Goal: Use online tool/utility: Utilize a website feature to perform a specific function

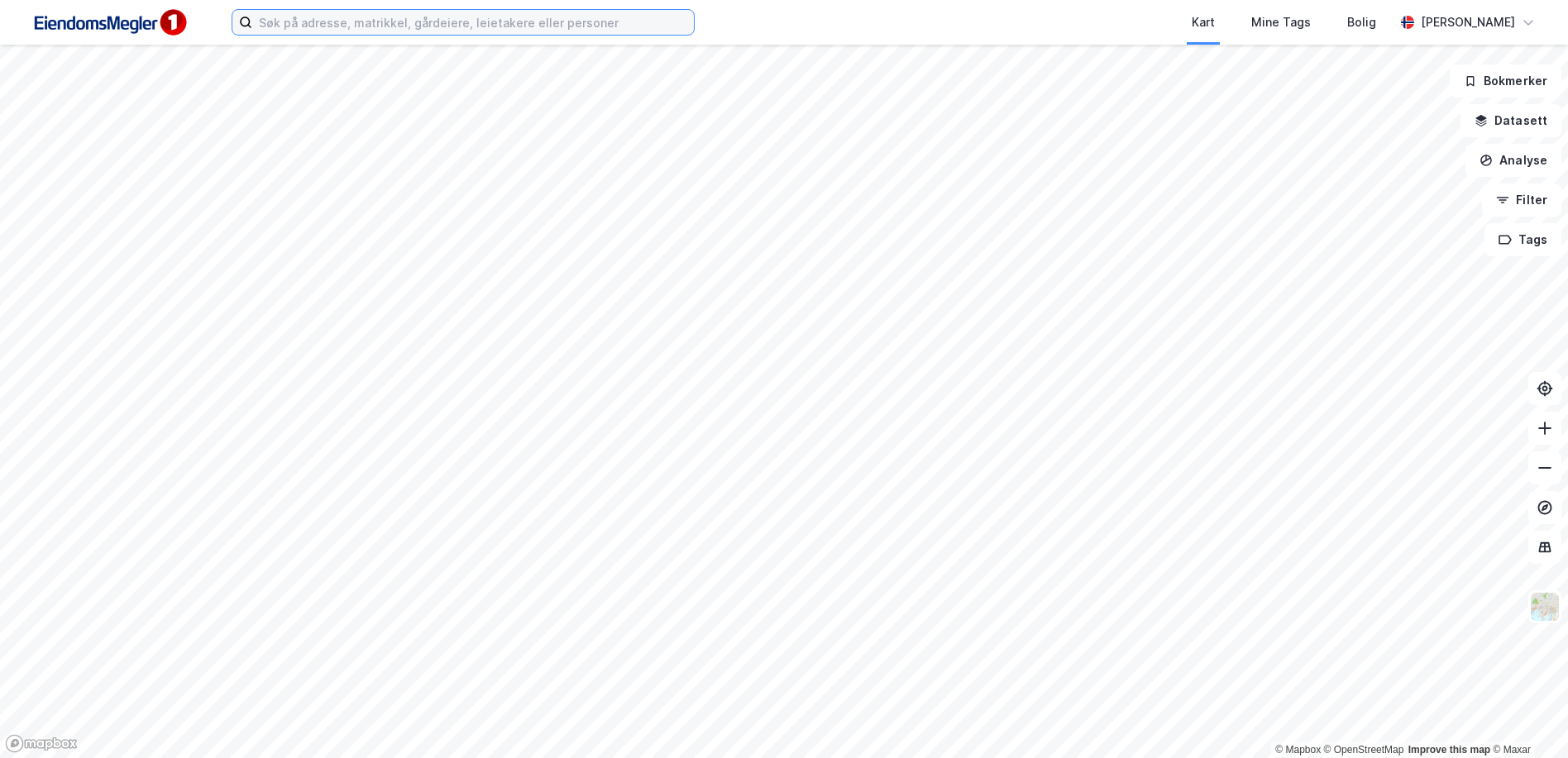
click at [376, 19] on input at bounding box center [472, 22] width 441 height 24
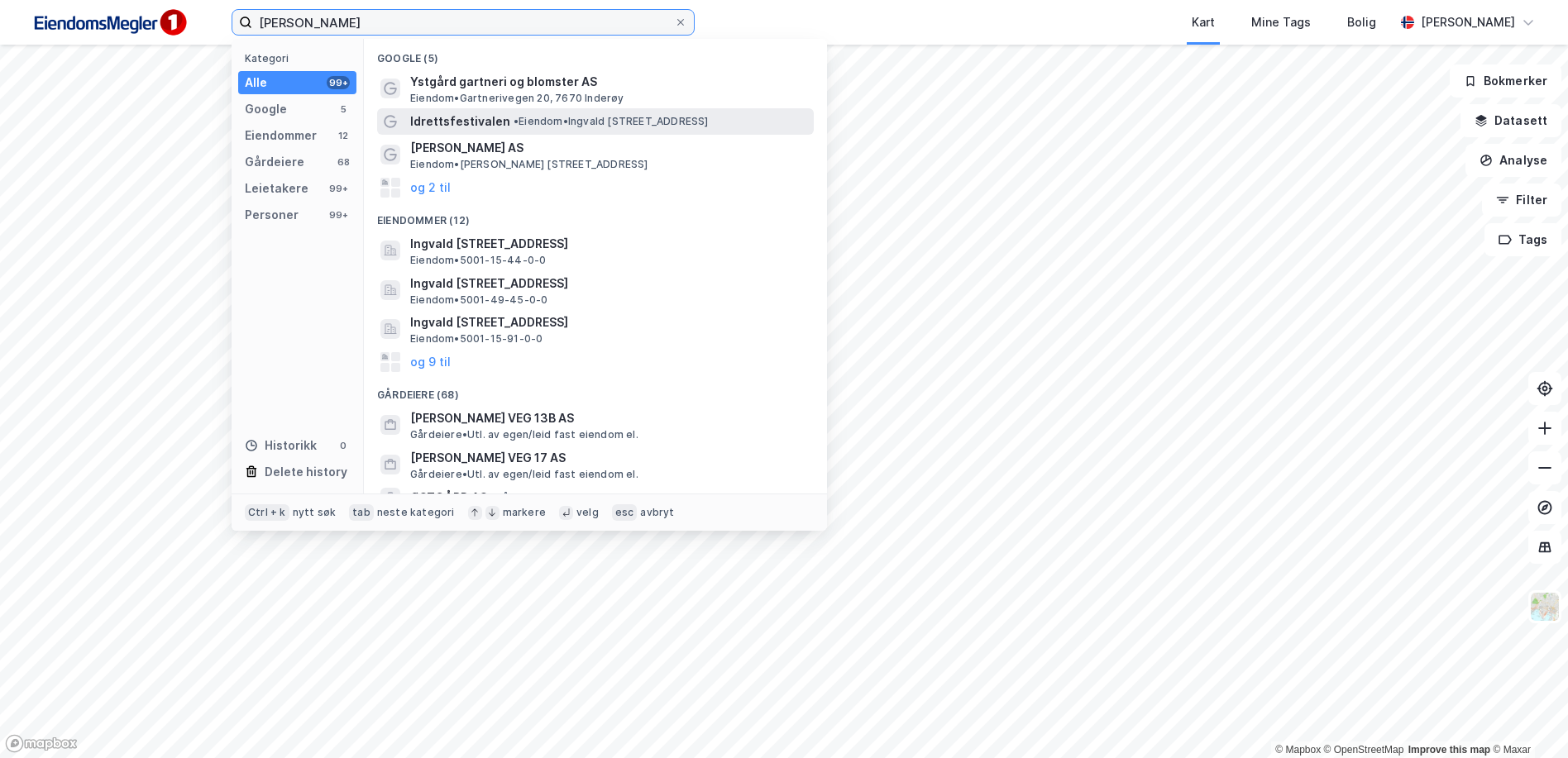
type input "[PERSON_NAME]"
click at [524, 117] on span "• Eiendom • [PERSON_NAME][STREET_ADDRESS]" at bounding box center [611, 121] width 195 height 14
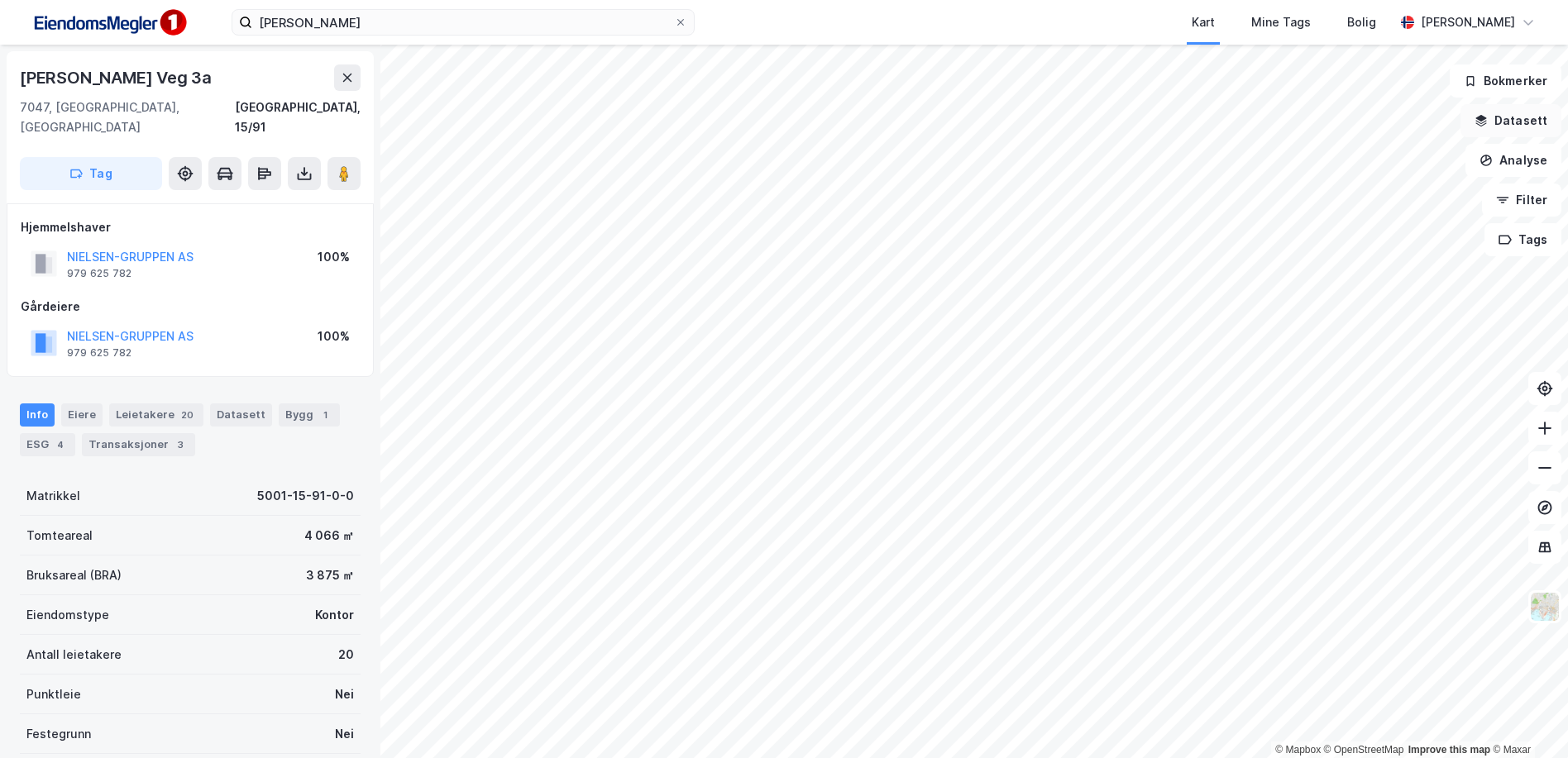
click at [1517, 130] on button "Datasett" at bounding box center [1511, 120] width 101 height 33
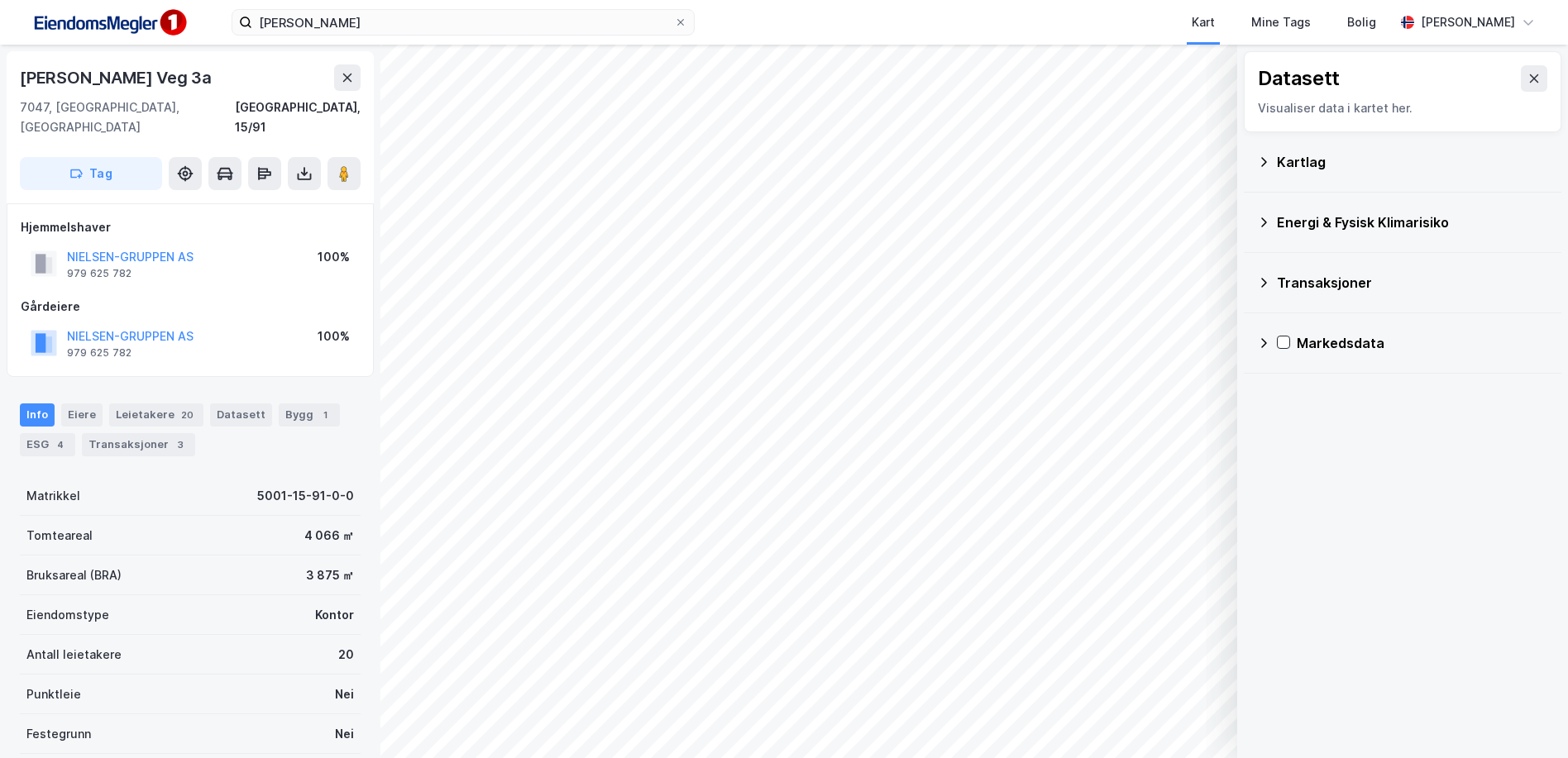
drag, startPoint x: 1531, startPoint y: 75, endPoint x: 1521, endPoint y: 95, distance: 22.4
click at [1531, 78] on button at bounding box center [1534, 78] width 26 height 26
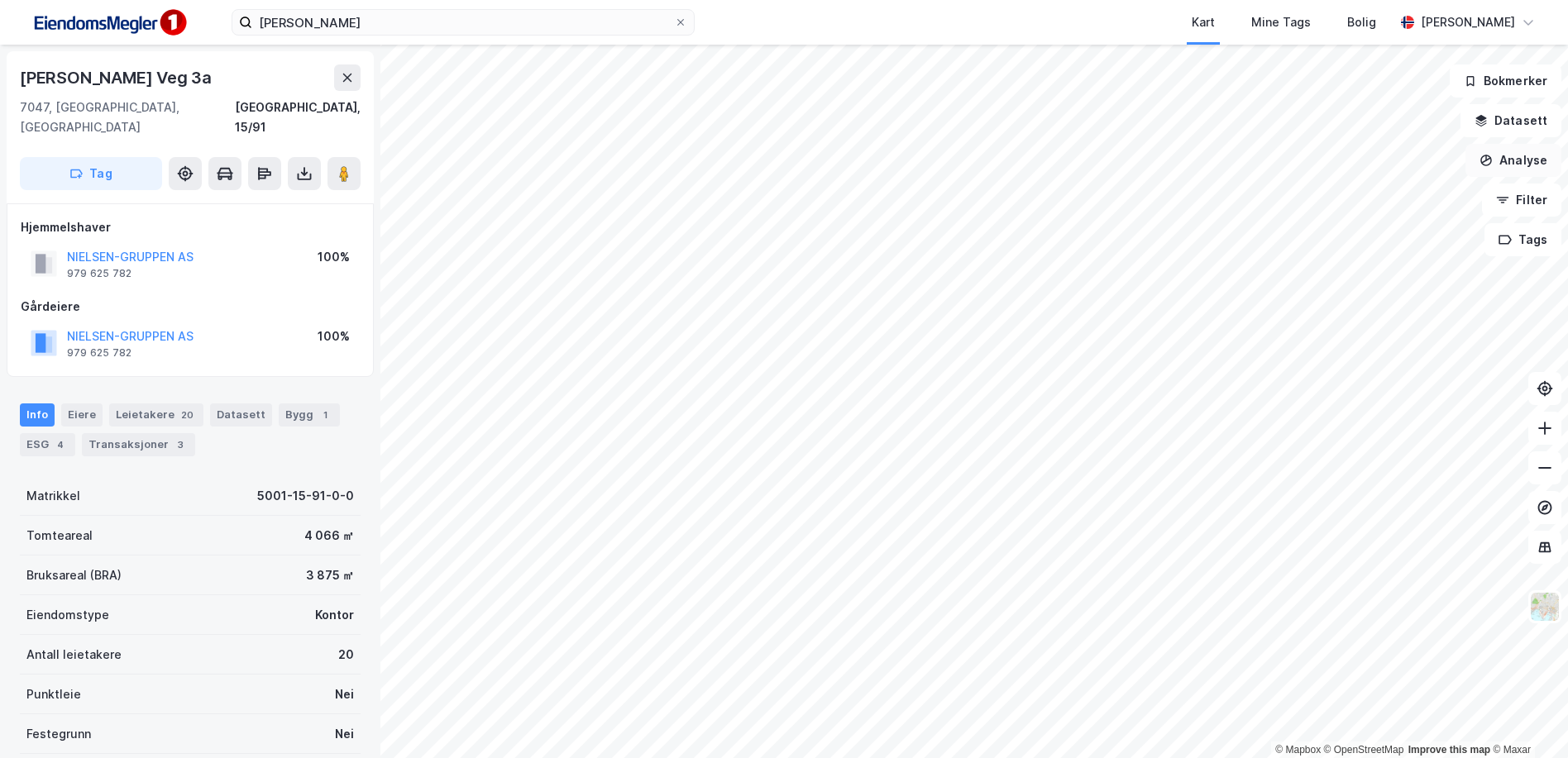
click at [1512, 163] on button "Analyse" at bounding box center [1514, 160] width 96 height 33
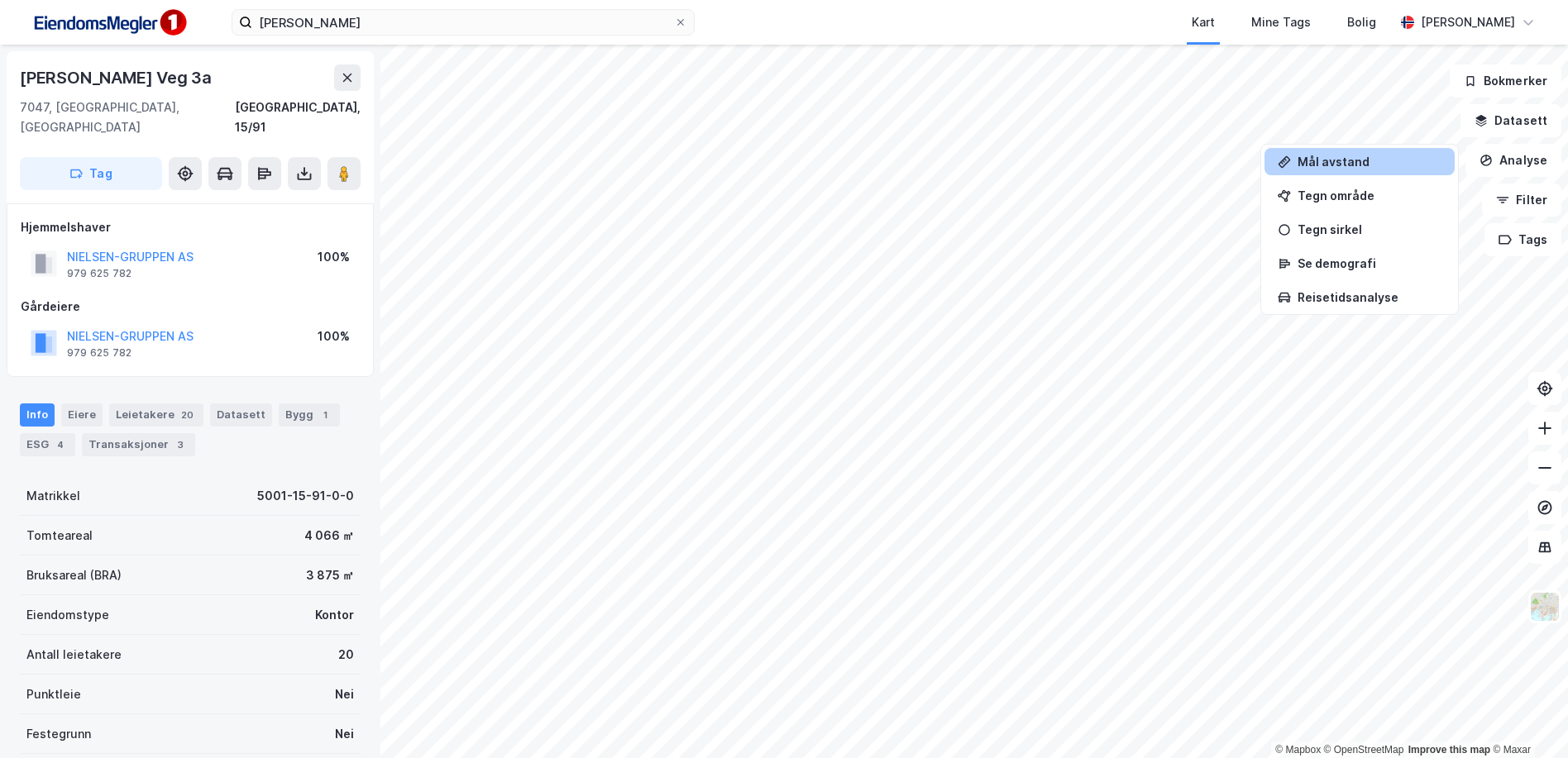
click at [1324, 168] on div "Mål avstand" at bounding box center [1369, 162] width 144 height 14
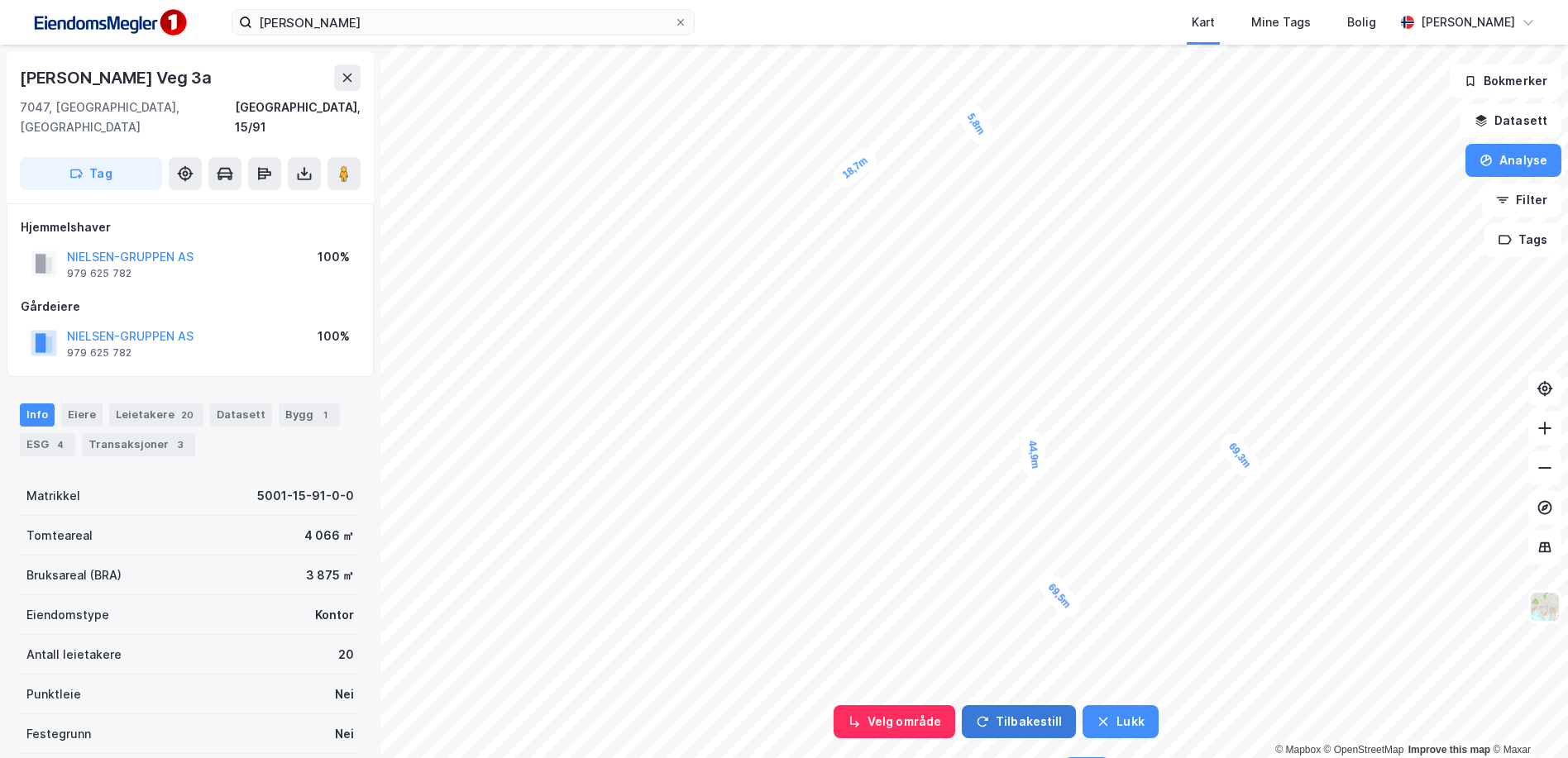
click at [1006, 716] on button "Tilbakestill" at bounding box center [1019, 722] width 114 height 33
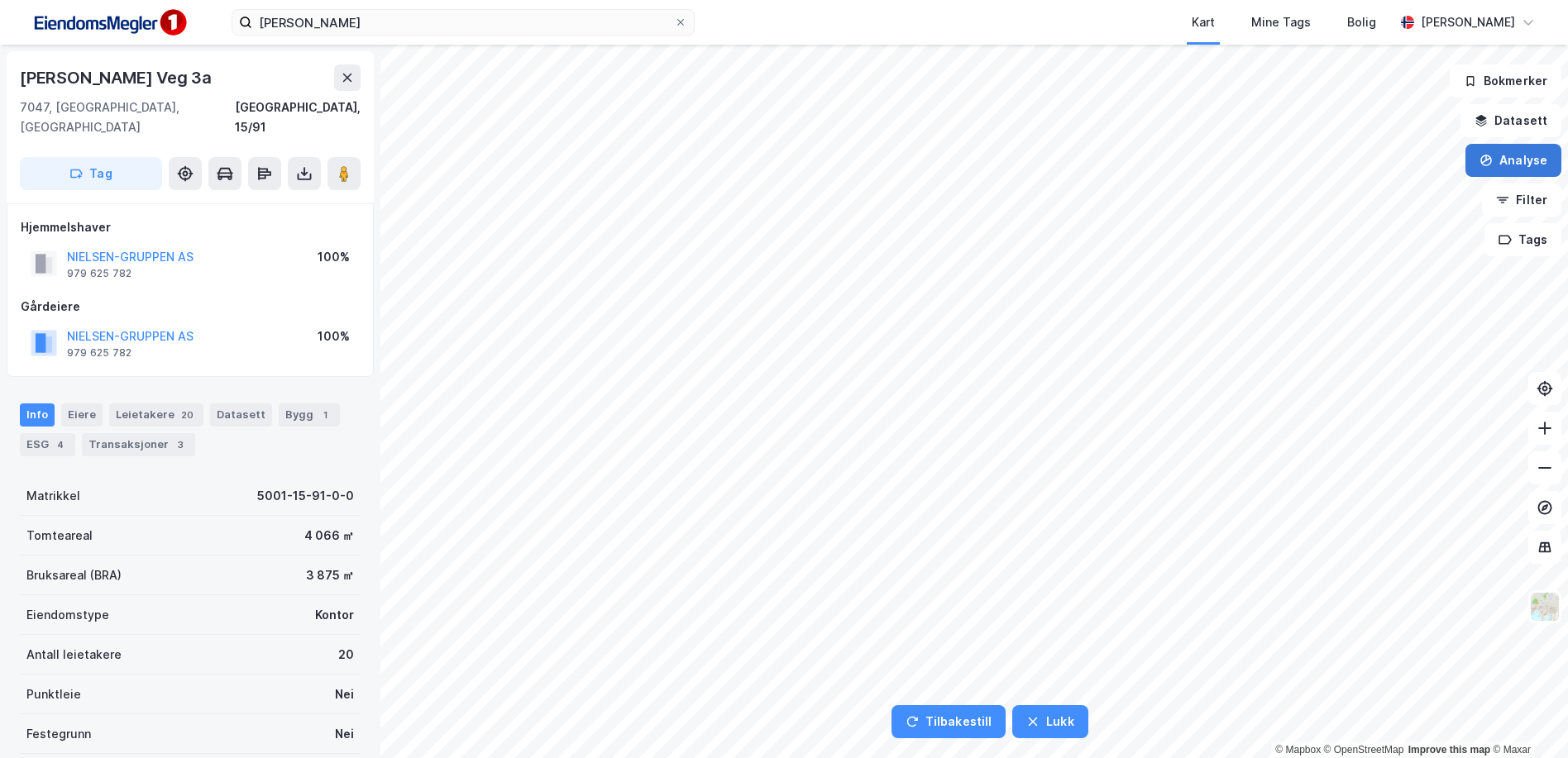
click at [1507, 150] on button "Analyse" at bounding box center [1514, 160] width 96 height 33
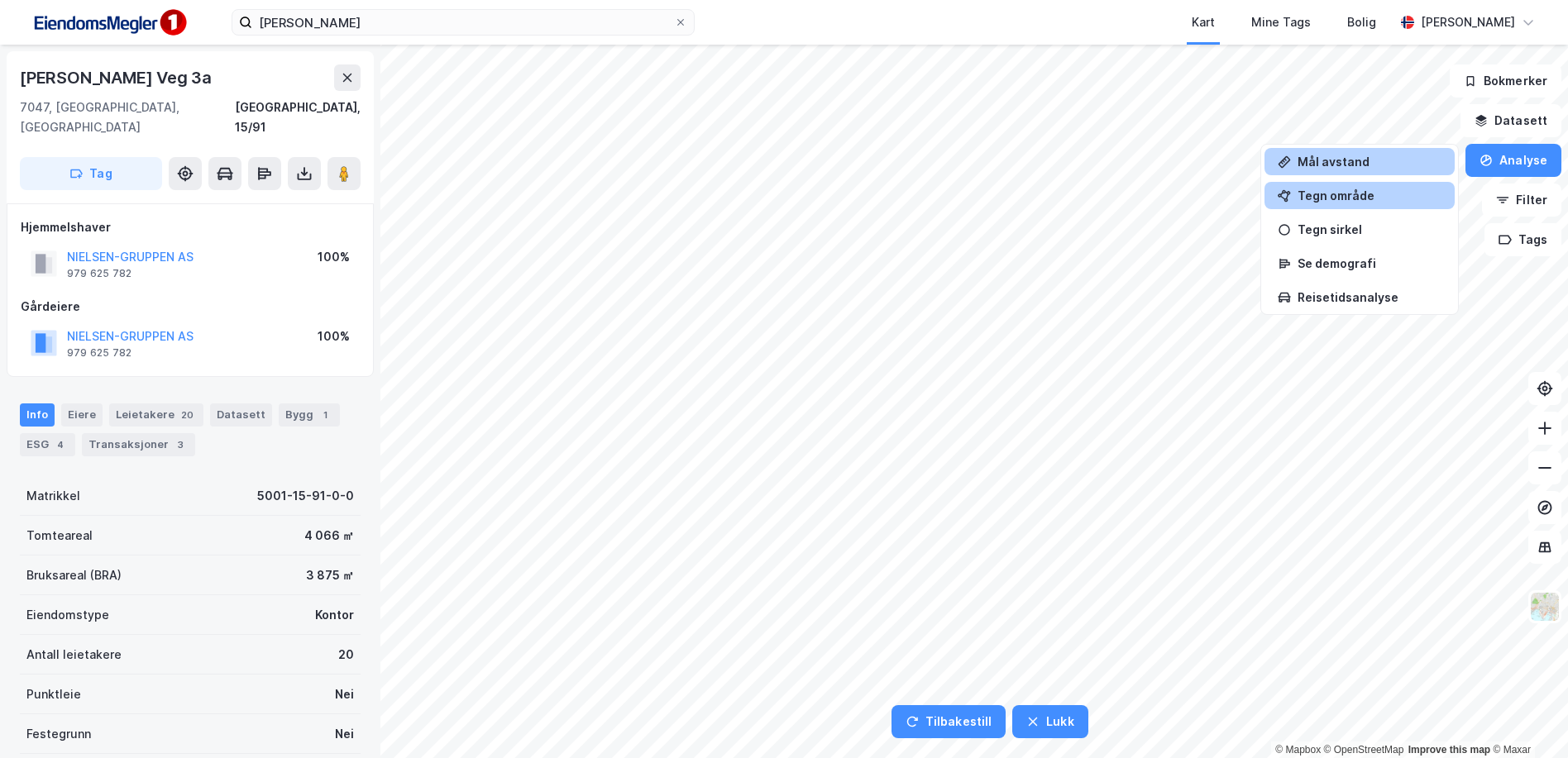
click at [1302, 196] on div "Tegn område" at bounding box center [1369, 196] width 144 height 14
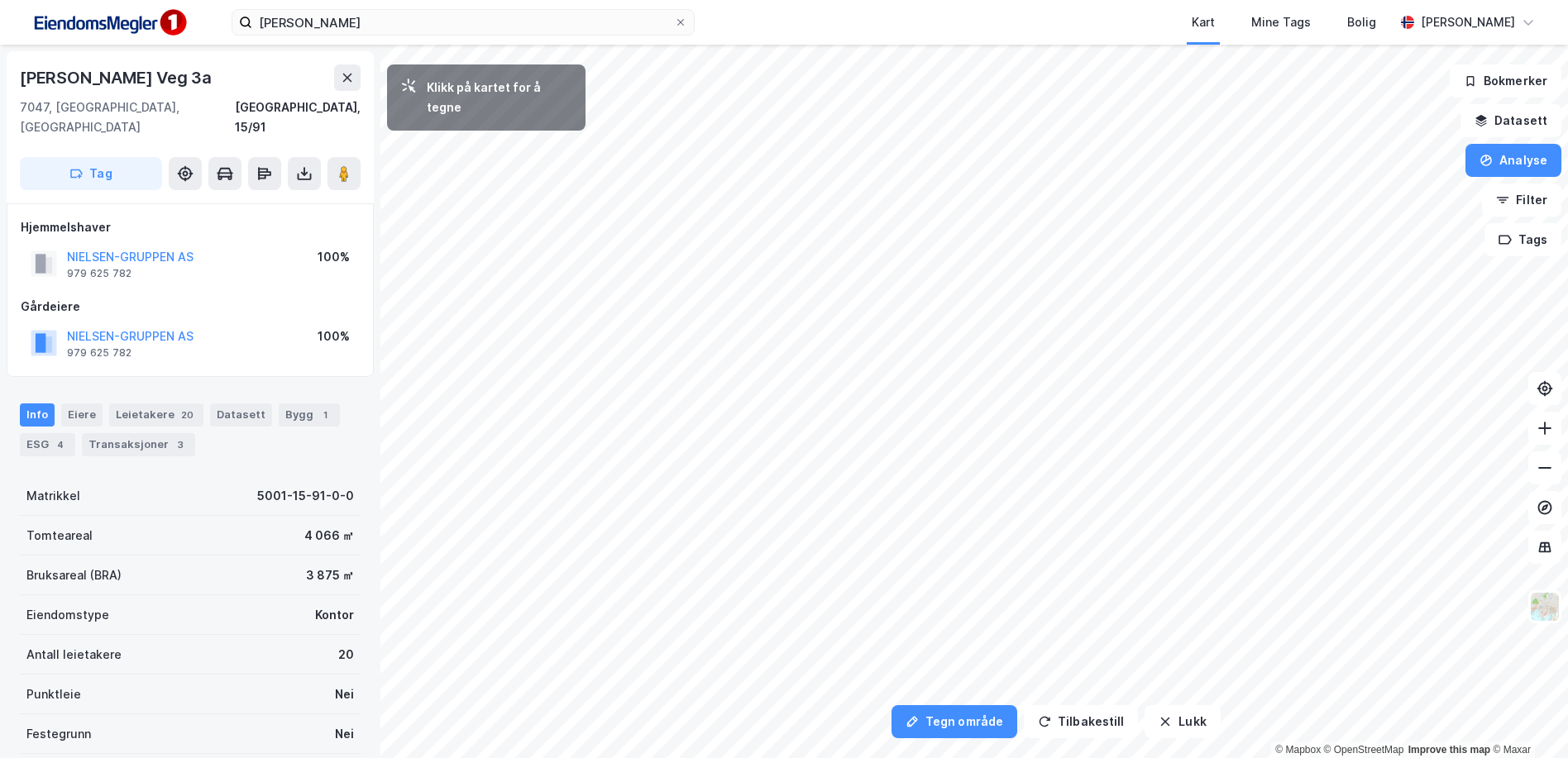
click at [692, 0] on html "ingvald ystgård Kart Mine Tags Bolig Fredrik Riseth Tegn område Tilbakestill Lu…" at bounding box center [784, 379] width 1568 height 758
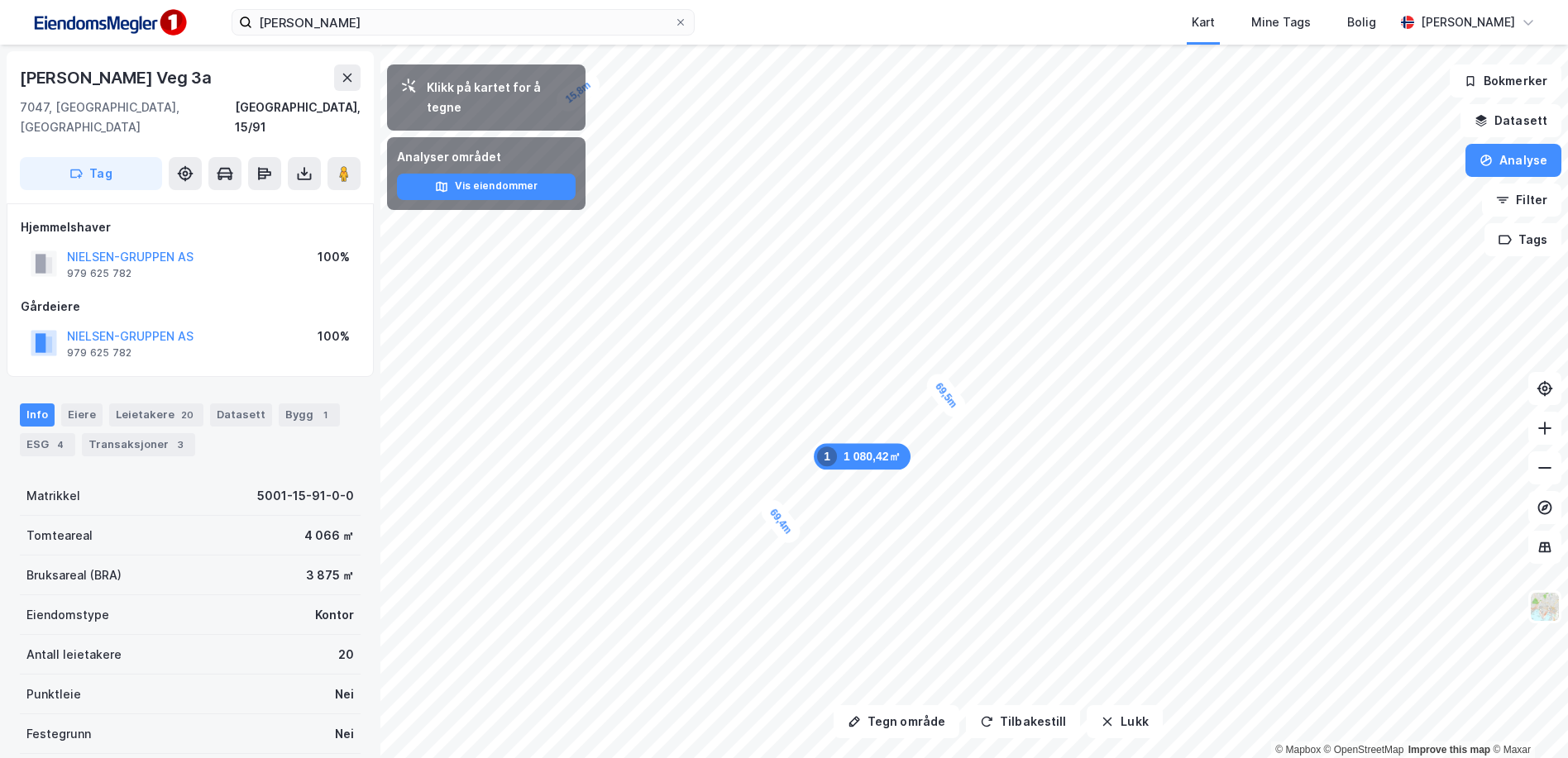
click at [425, 139] on div "Tegn område Tilbakestill Lukk Klikk på kartet for å tegne Analyser området Vis …" at bounding box center [784, 401] width 1568 height 714
click at [941, 757] on html "ingvald ystgård Kart Mine Tags Bolig Fredrik Riseth Tegn område Tilbakestill Lu…" at bounding box center [784, 379] width 1568 height 758
click at [1498, 171] on button "Analyse" at bounding box center [1514, 160] width 96 height 33
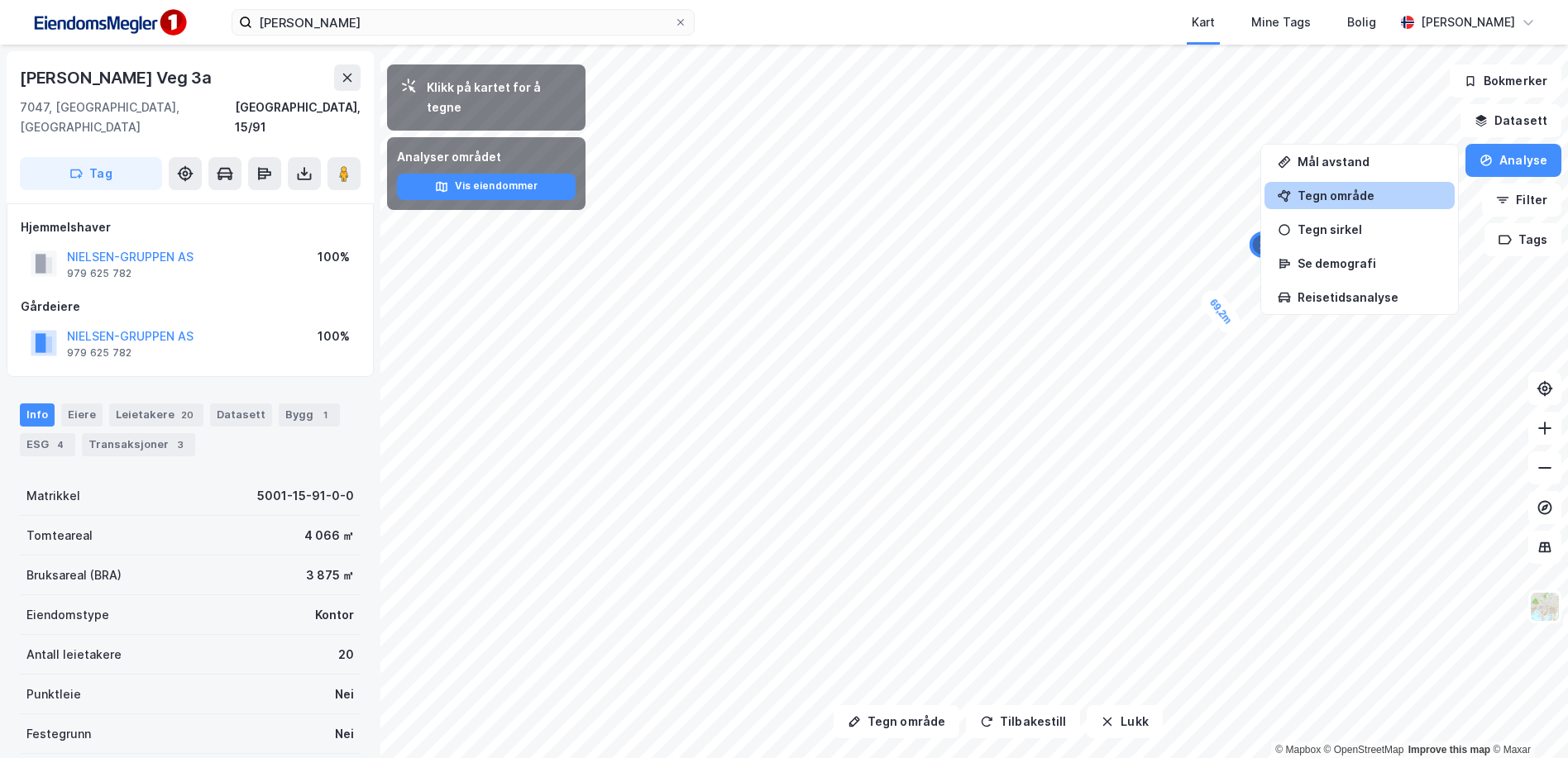
click at [1340, 188] on div "Tegn område" at bounding box center [1359, 196] width 190 height 27
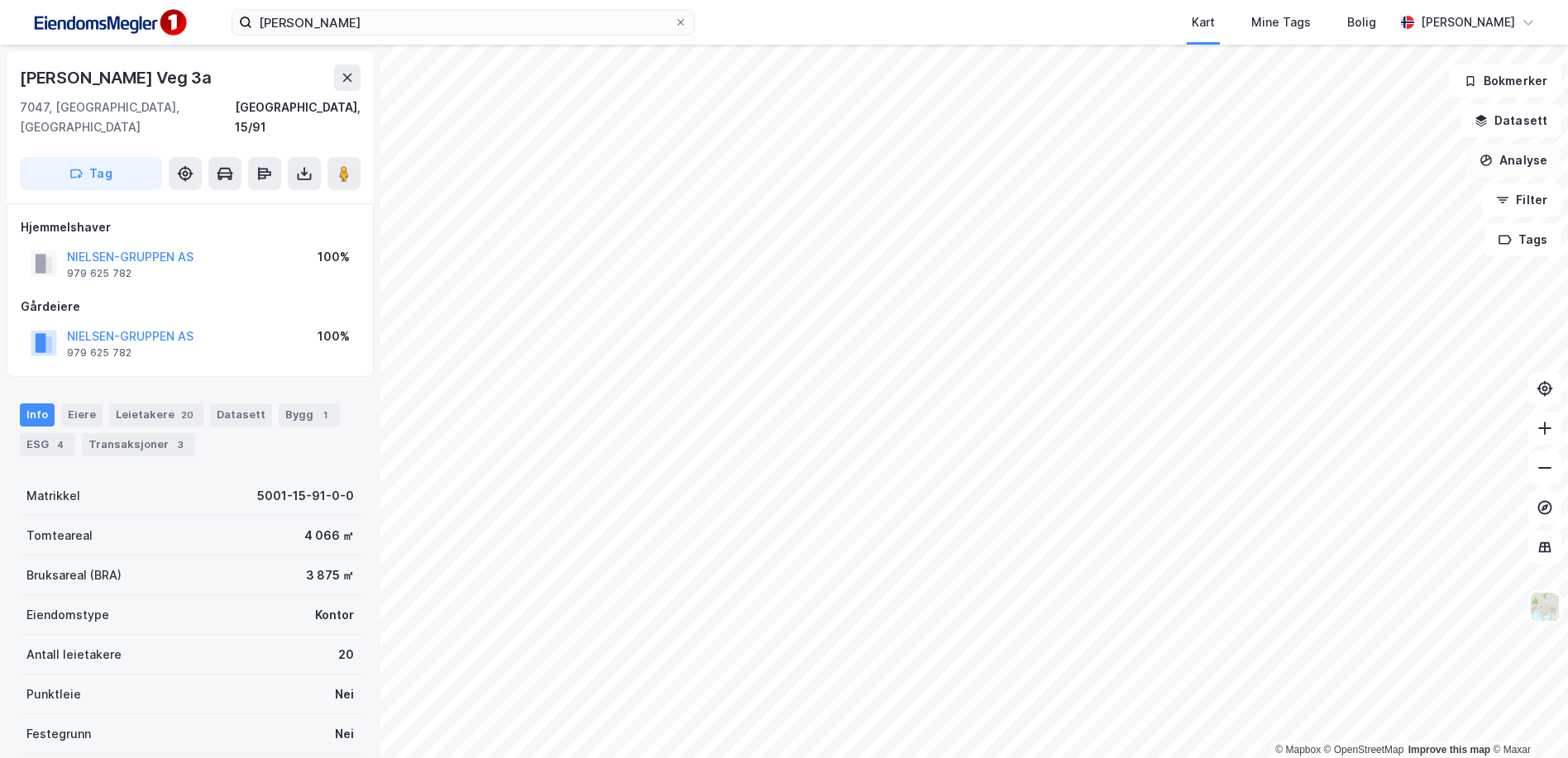
click at [1508, 154] on button "Analyse" at bounding box center [1514, 160] width 96 height 33
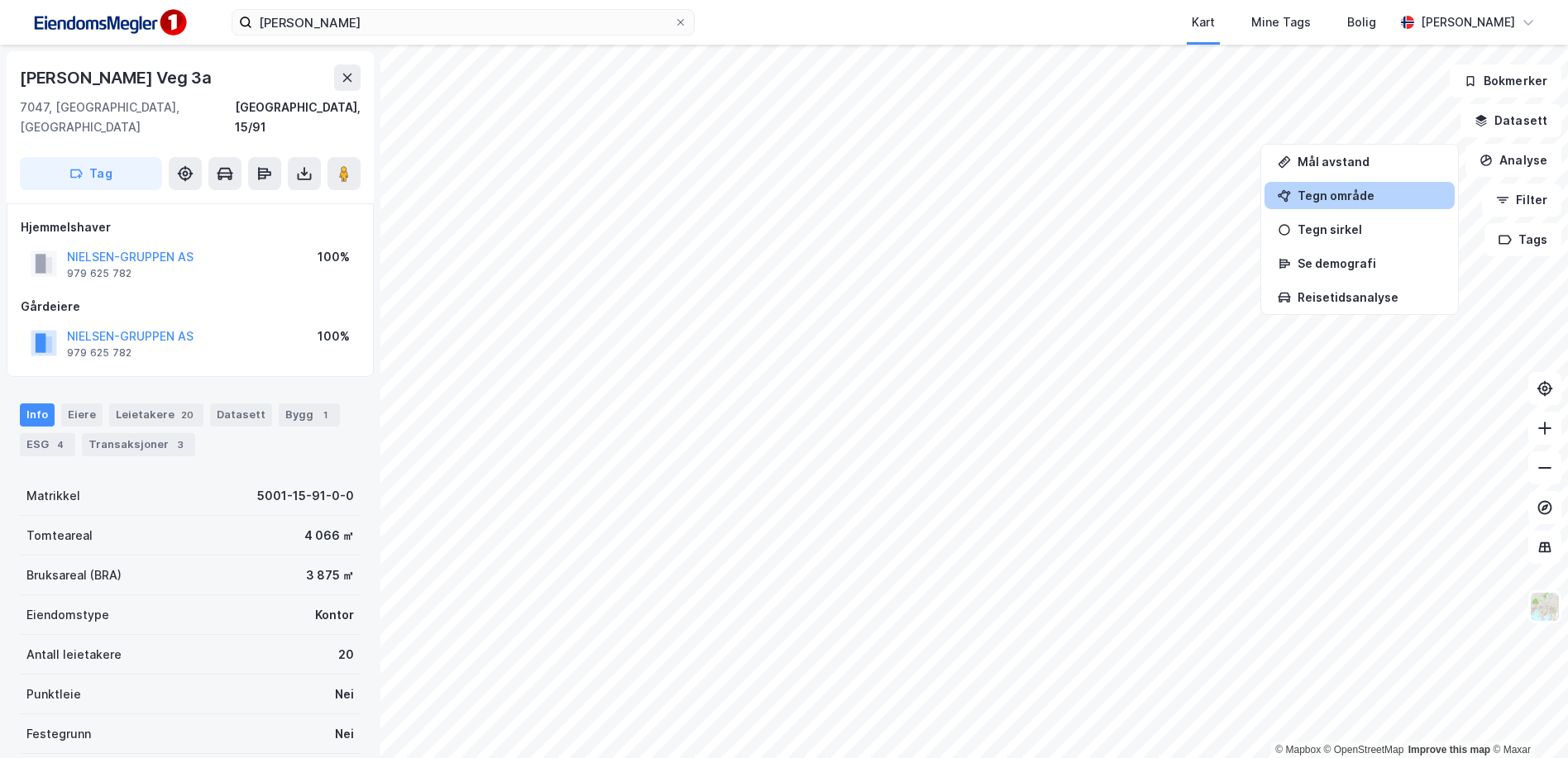
click at [1317, 203] on div "Tegn område" at bounding box center [1359, 196] width 190 height 27
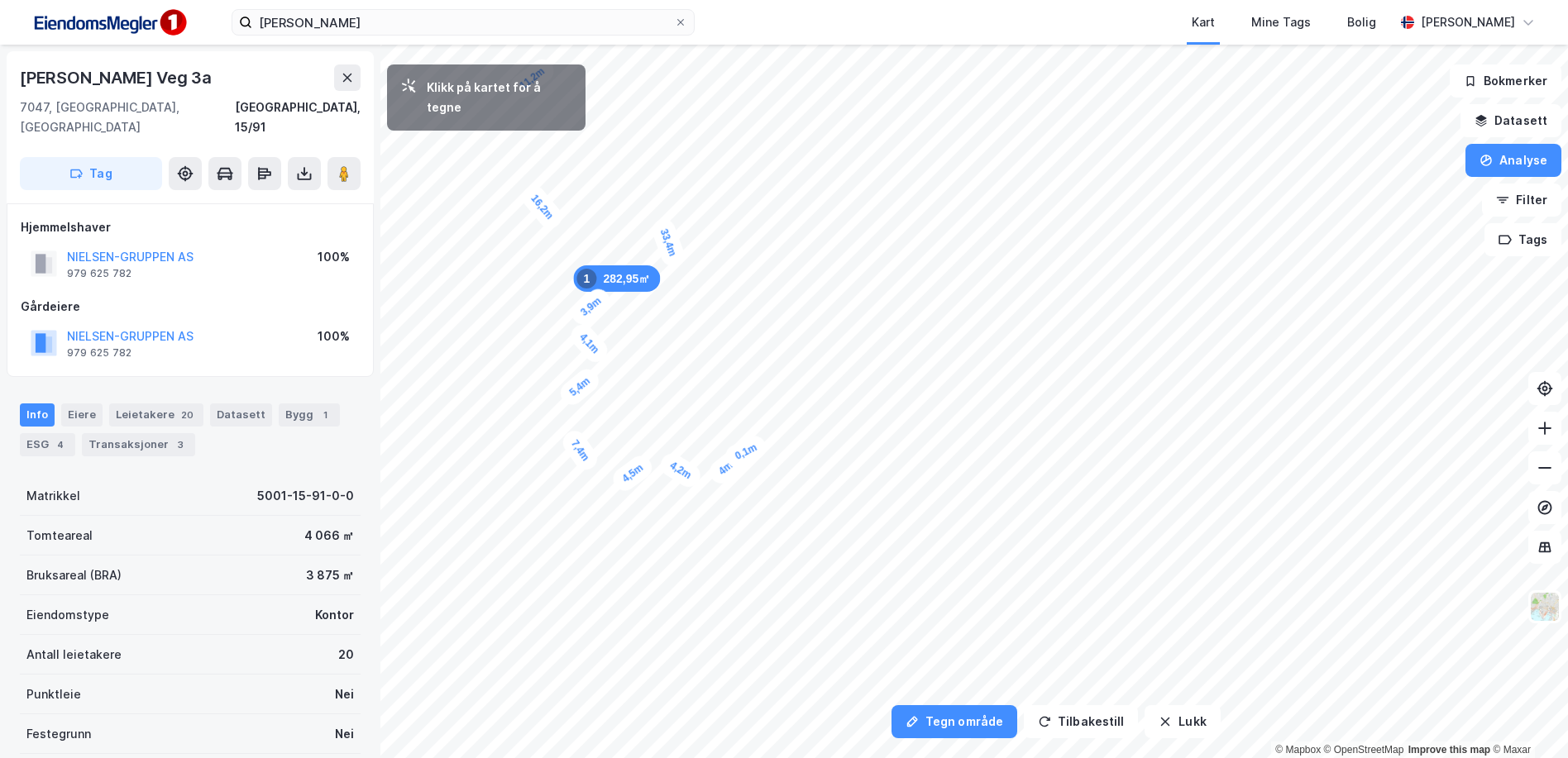
click at [725, 431] on div "0,1m" at bounding box center [746, 451] width 48 height 40
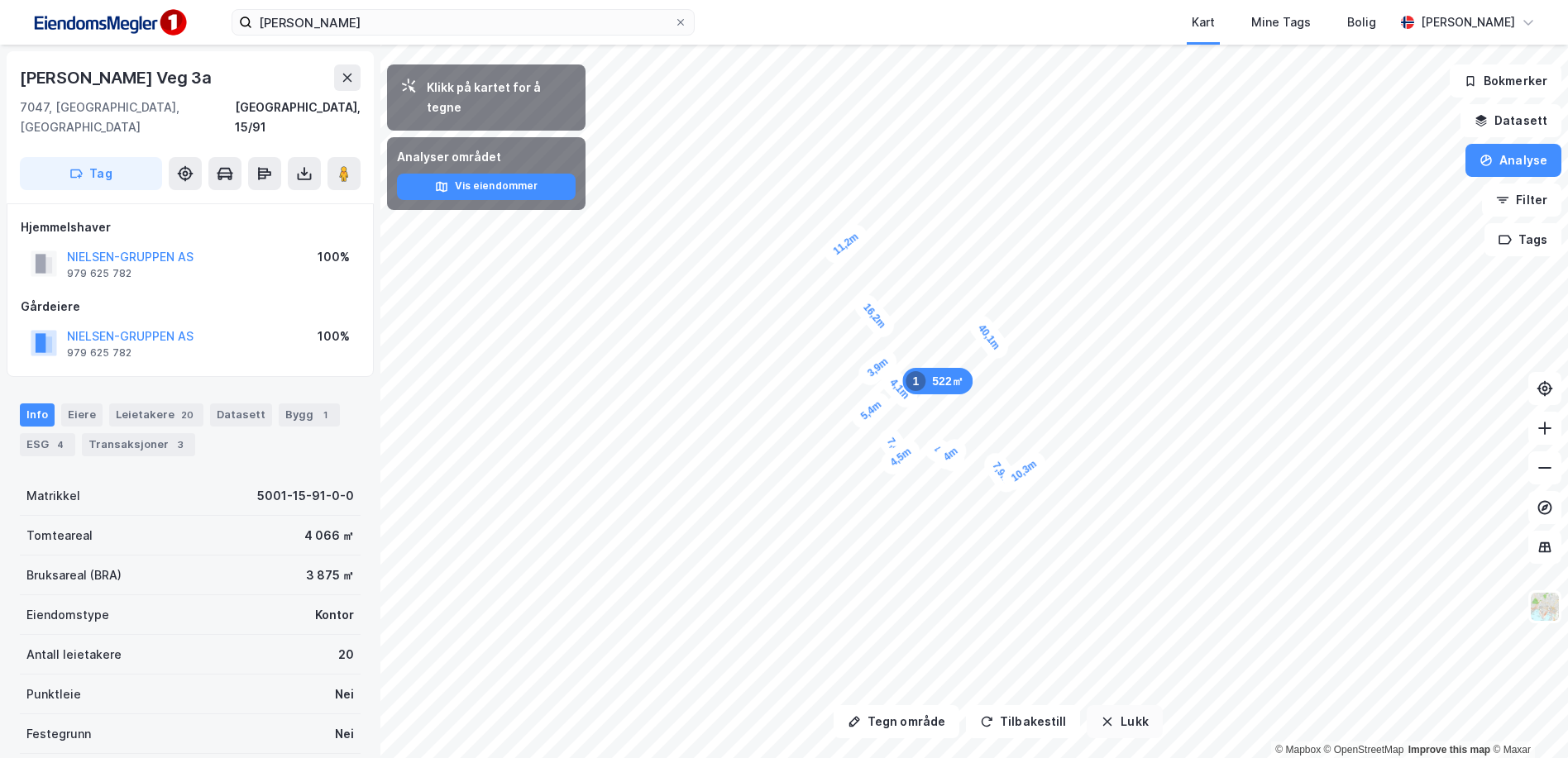
click at [1101, 716] on icon "button" at bounding box center [1108, 722] width 14 height 14
